Goal: Task Accomplishment & Management: Complete application form

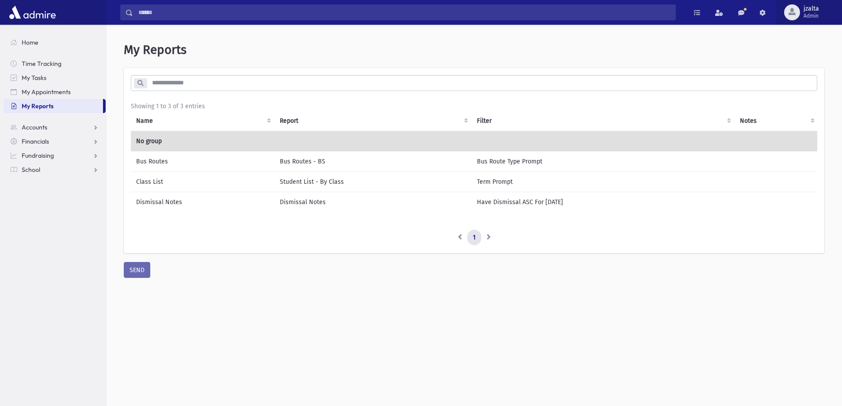
click at [808, 17] on span "Admin" at bounding box center [810, 15] width 15 height 7
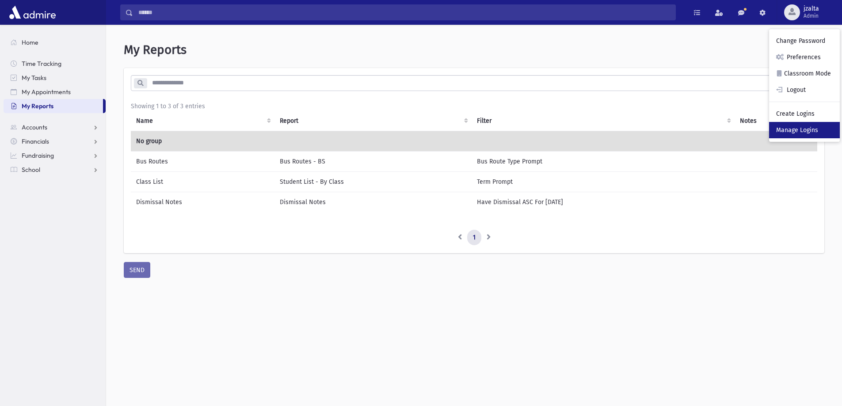
click at [784, 134] on link "Manage Logins" at bounding box center [804, 130] width 71 height 16
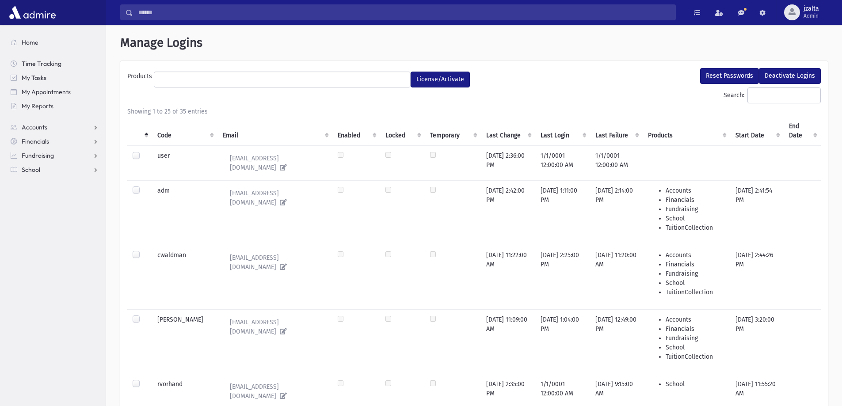
select select
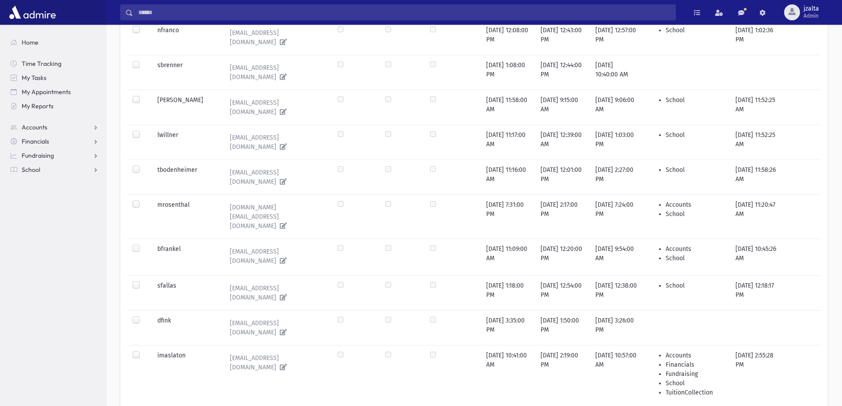
scroll to position [756, 0]
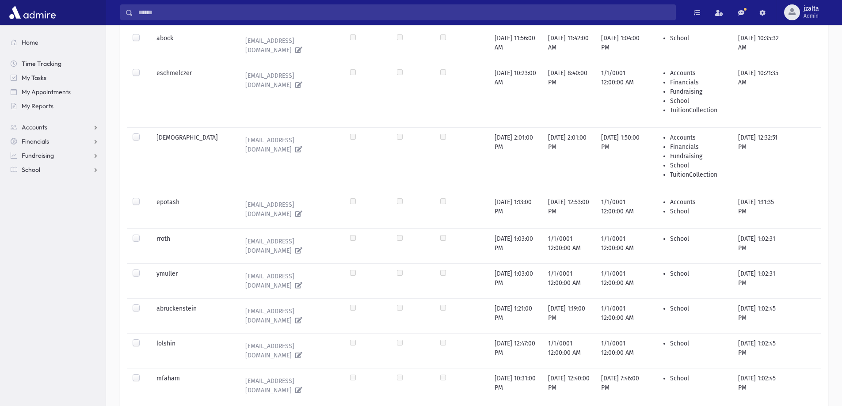
scroll to position [228, 0]
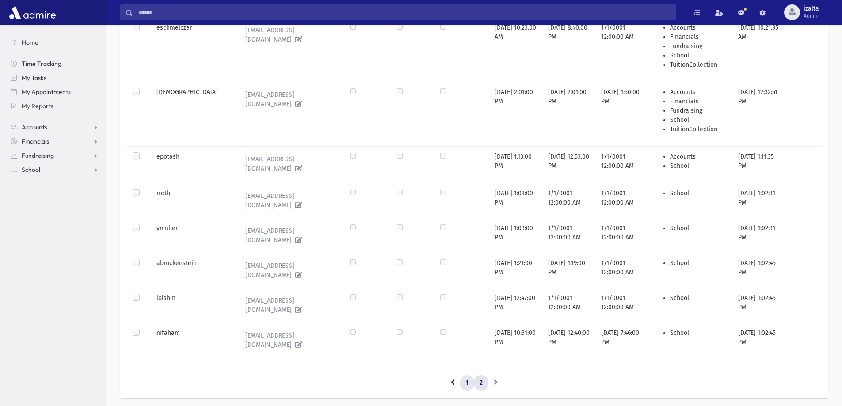
click at [468, 375] on link "1" at bounding box center [467, 383] width 14 height 16
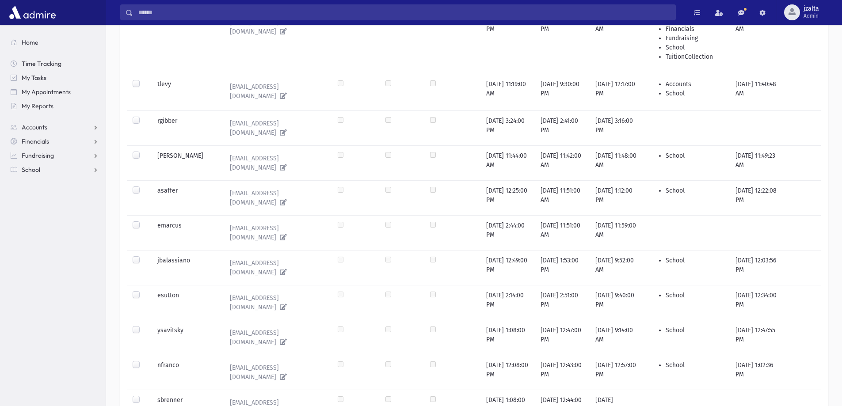
scroll to position [314, 0]
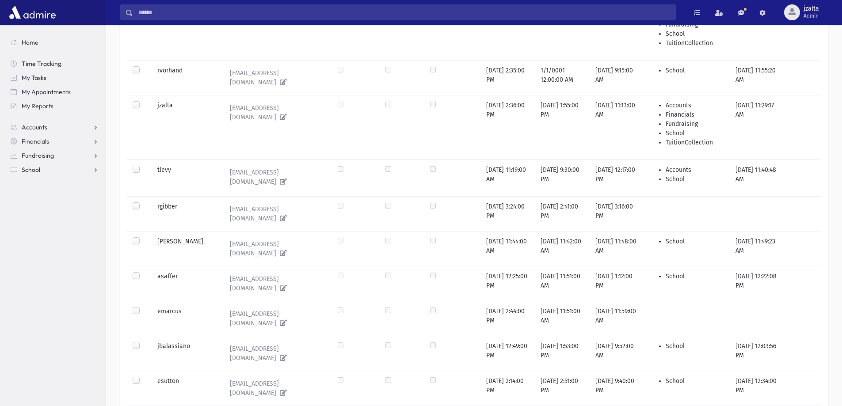
click at [132, 160] on td at bounding box center [139, 171] width 25 height 22
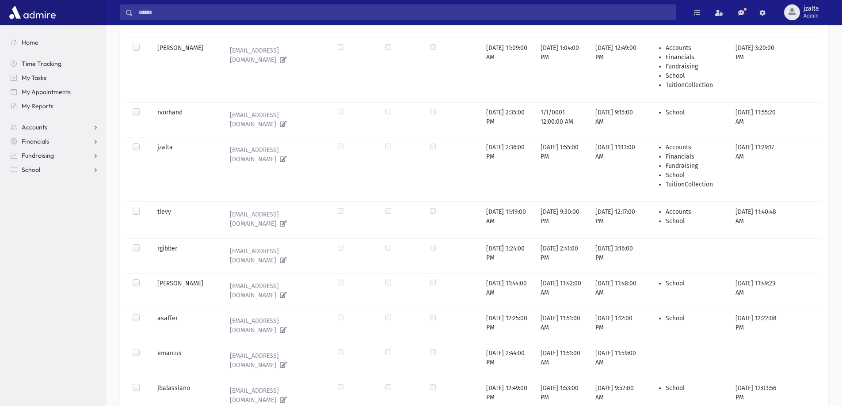
scroll to position [270, 0]
click at [143, 209] on label at bounding box center [143, 209] width 0 height 0
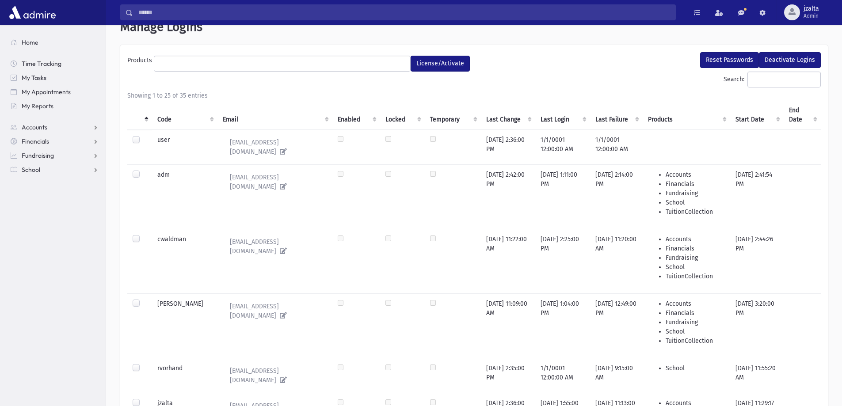
scroll to position [4, 0]
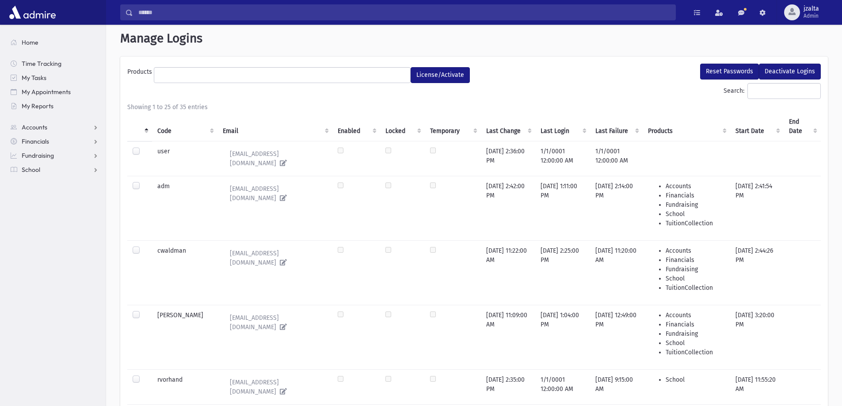
click at [333, 84] on div "Search:" at bounding box center [473, 92] width 693 height 19
click at [333, 80] on ul at bounding box center [282, 74] width 256 height 13
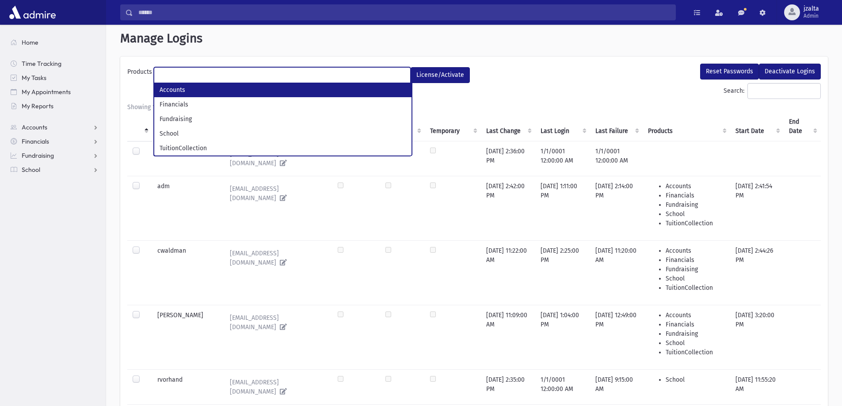
click at [593, 76] on div "Reset Passwords Deactivate Logins" at bounding box center [649, 73] width 351 height 19
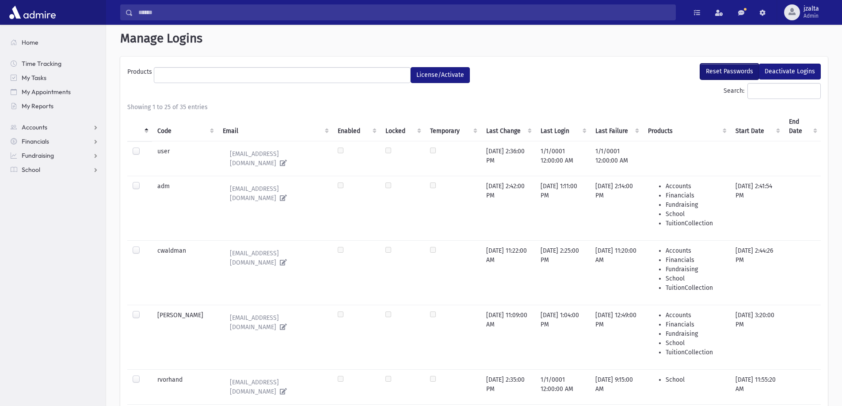
drag, startPoint x: 739, startPoint y: 68, endPoint x: 748, endPoint y: 68, distance: 8.4
click at [740, 68] on button "Reset Passwords" at bounding box center [729, 72] width 59 height 16
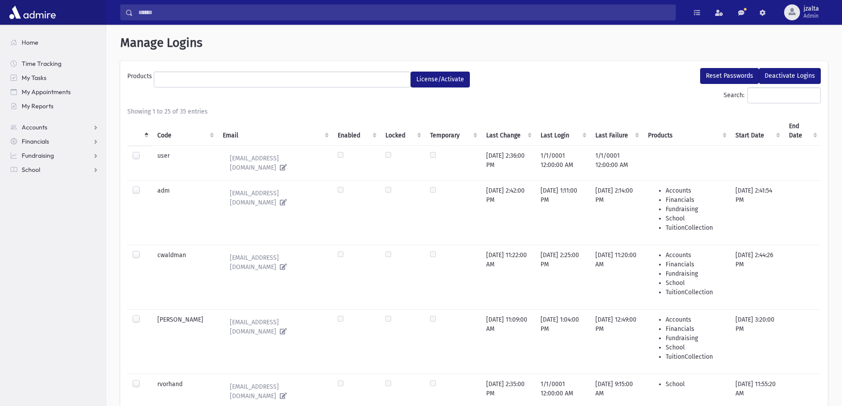
select select
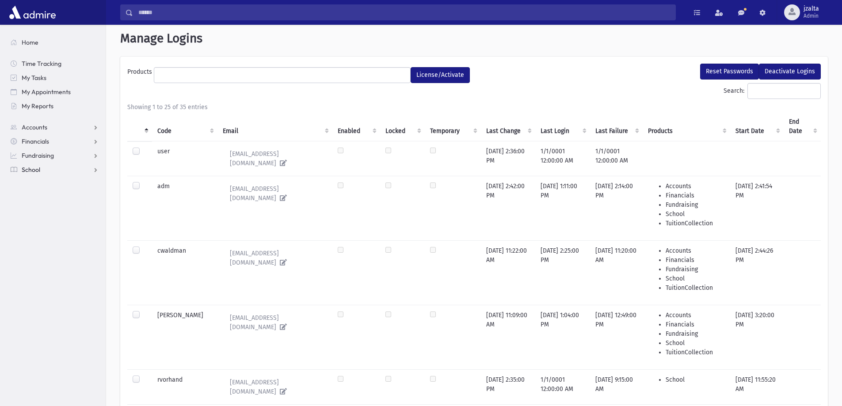
click at [74, 174] on link "School" at bounding box center [55, 170] width 102 height 14
click at [48, 196] on span "Attendance" at bounding box center [43, 198] width 33 height 8
click at [43, 216] on link "Entry" at bounding box center [55, 212] width 102 height 14
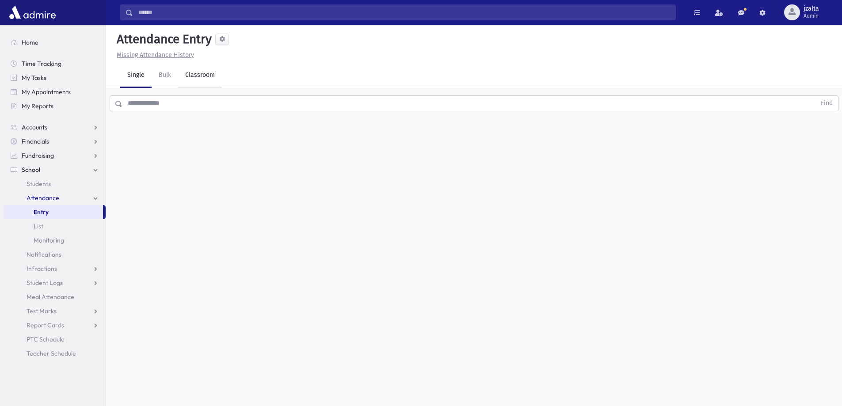
click at [205, 80] on link "Classroom" at bounding box center [200, 75] width 44 height 25
drag, startPoint x: 175, startPoint y: 114, endPoint x: 182, endPoint y: 121, distance: 9.7
click at [177, 117] on input "**********" at bounding box center [150, 114] width 60 height 16
click at [233, 109] on button "--Select One--" at bounding box center [244, 114] width 106 height 16
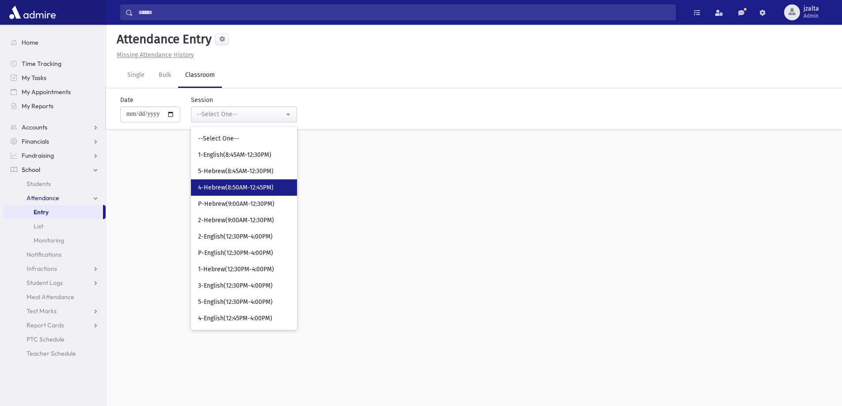
click at [236, 189] on span "4-Hebrew(8:50AM-12:45PM)" at bounding box center [236, 187] width 76 height 9
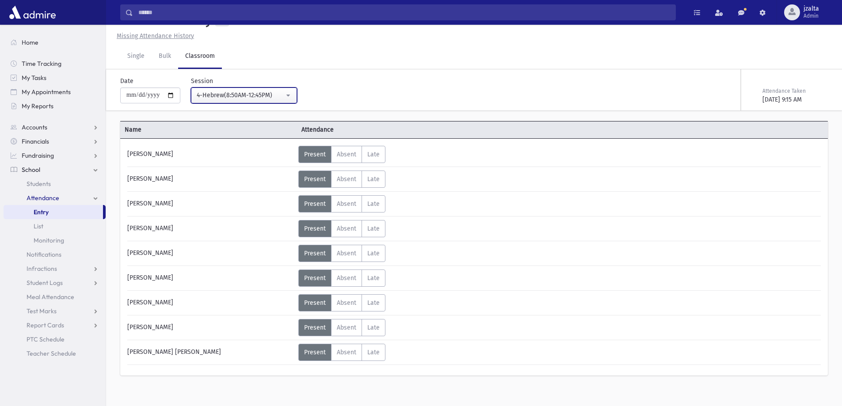
scroll to position [28, 0]
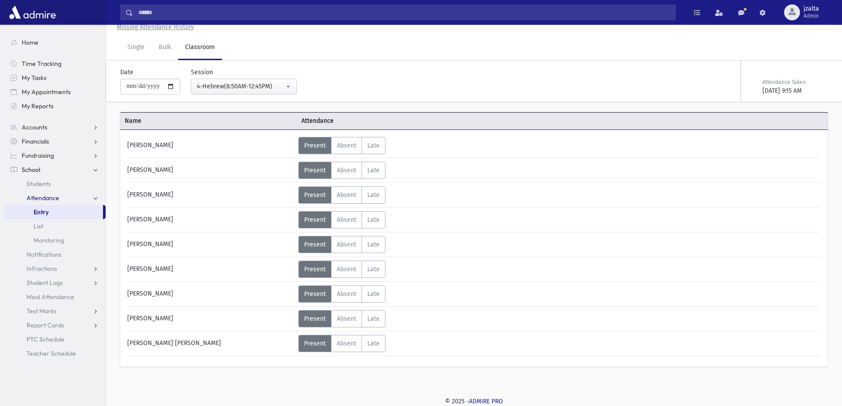
drag, startPoint x: 221, startPoint y: 74, endPoint x: 221, endPoint y: 79, distance: 5.3
click at [221, 76] on div "**********" at bounding box center [238, 81] width 117 height 27
click at [222, 86] on div "4-Hebrew(8:50AM-12:45PM)" at bounding box center [240, 86] width 87 height 9
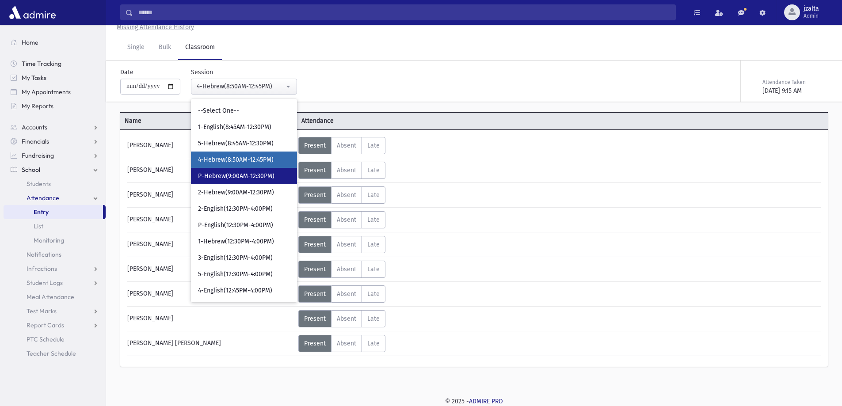
click at [231, 178] on span "P-Hebrew(9:00AM-12:30PM)" at bounding box center [236, 176] width 76 height 9
select select "***"
